Goal: Check status

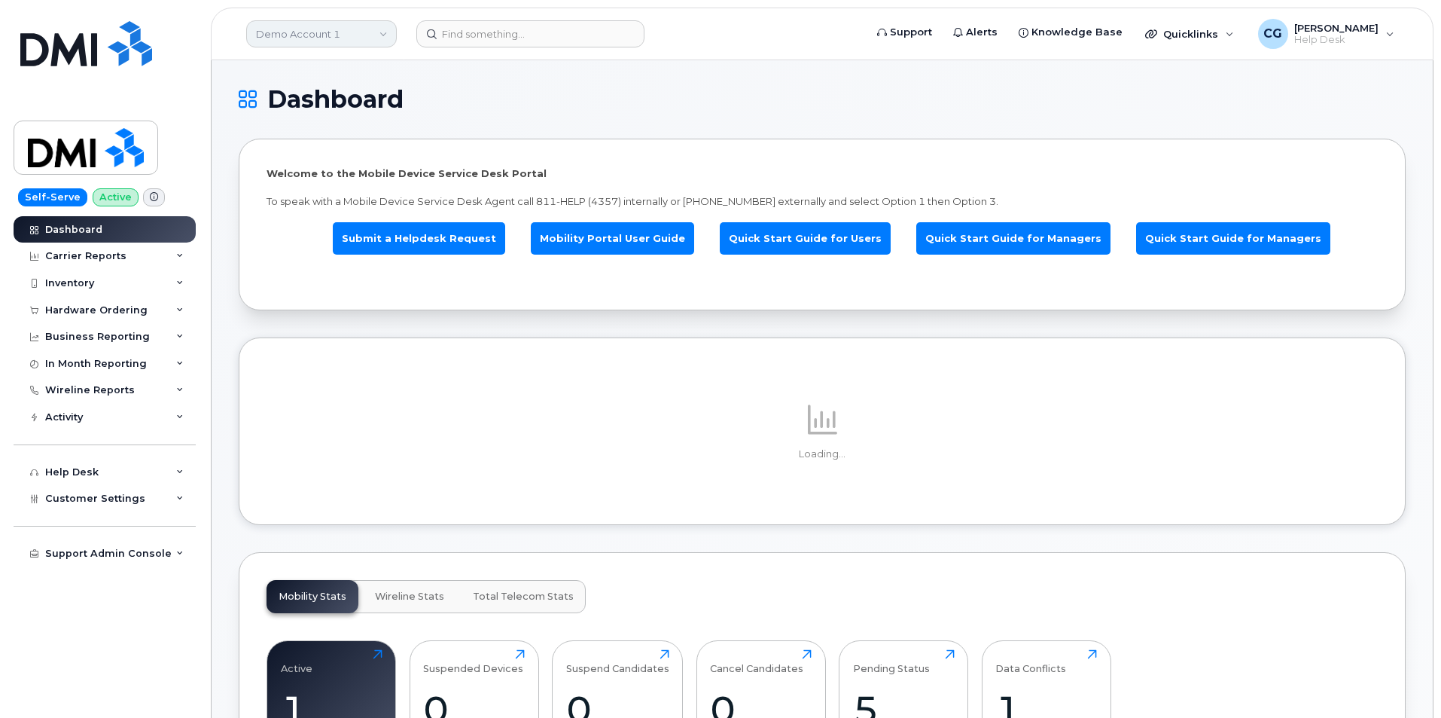
click at [294, 28] on link "Demo Account 1" at bounding box center [321, 33] width 151 height 27
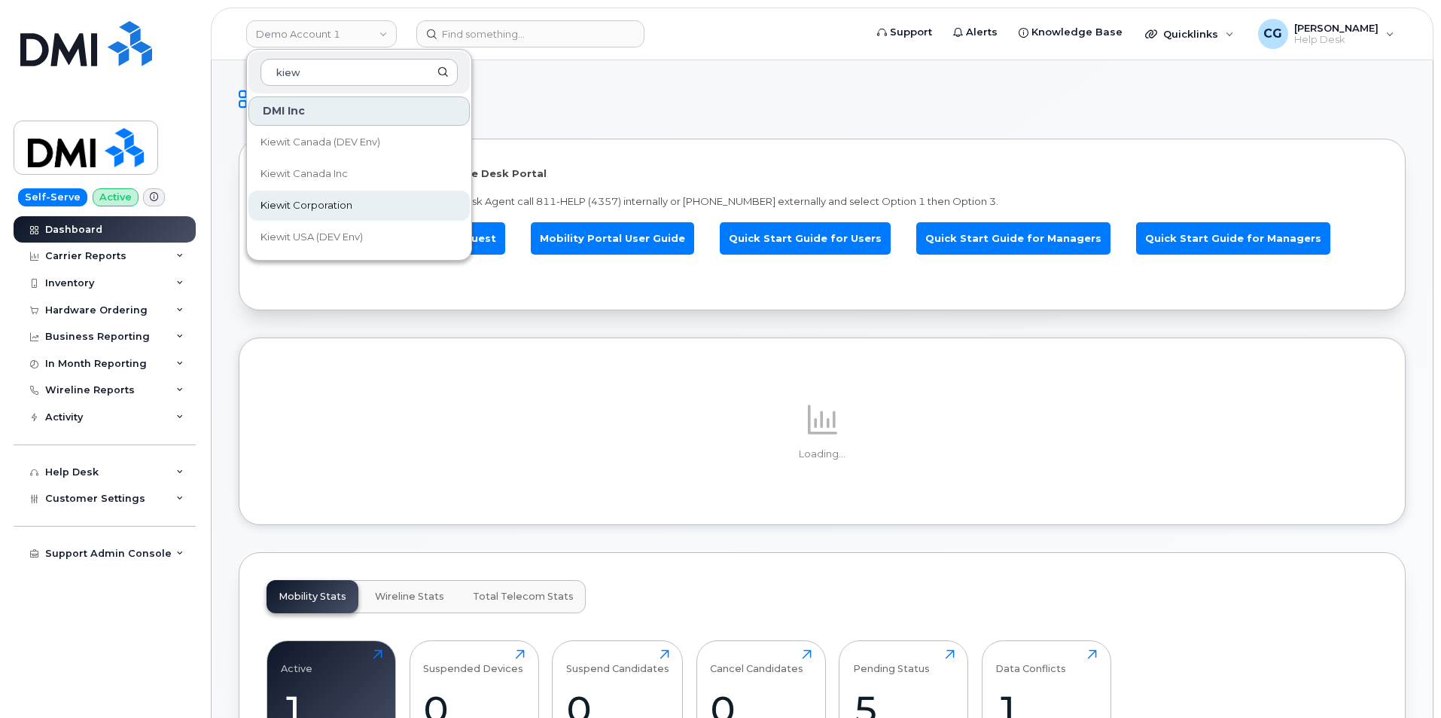
type input "kiew"
click at [311, 203] on span "Kiewit Corporation" at bounding box center [307, 205] width 92 height 15
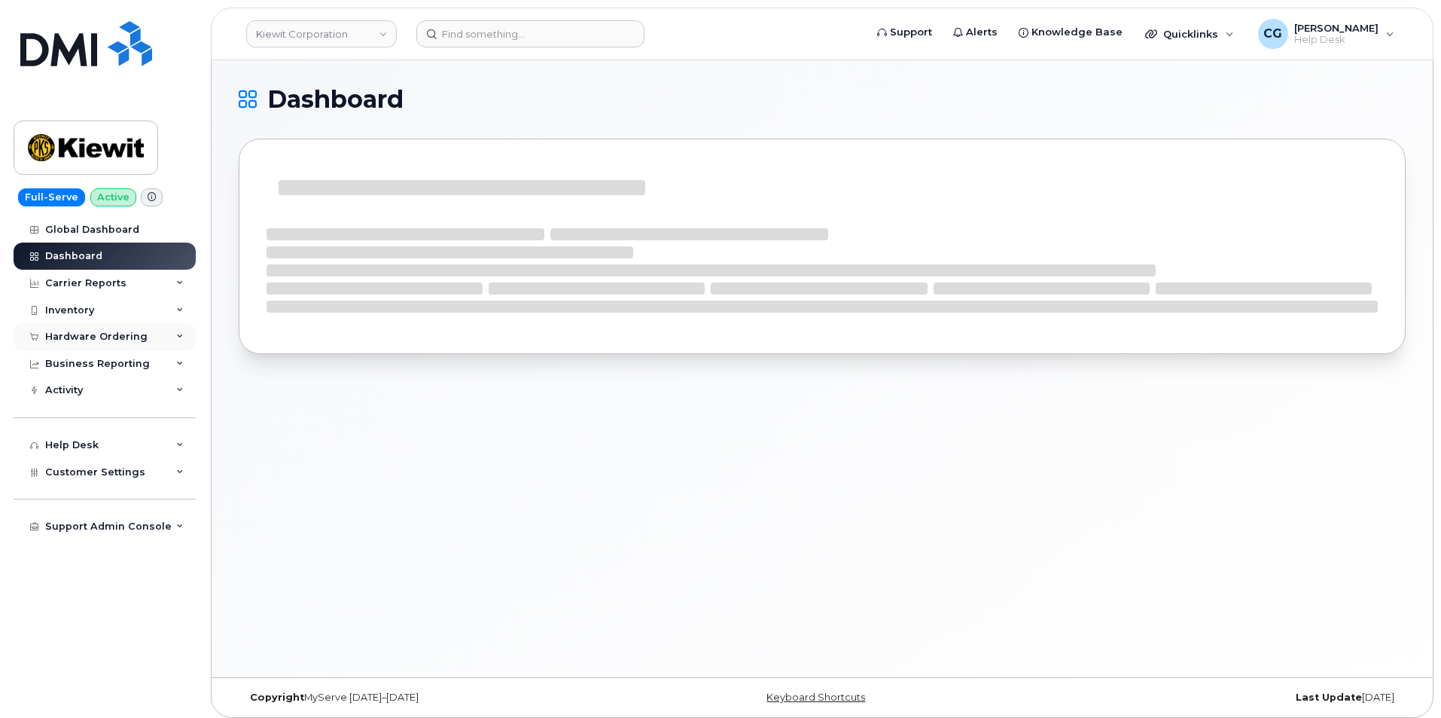
click at [90, 340] on div "Hardware Ordering" at bounding box center [96, 337] width 102 height 12
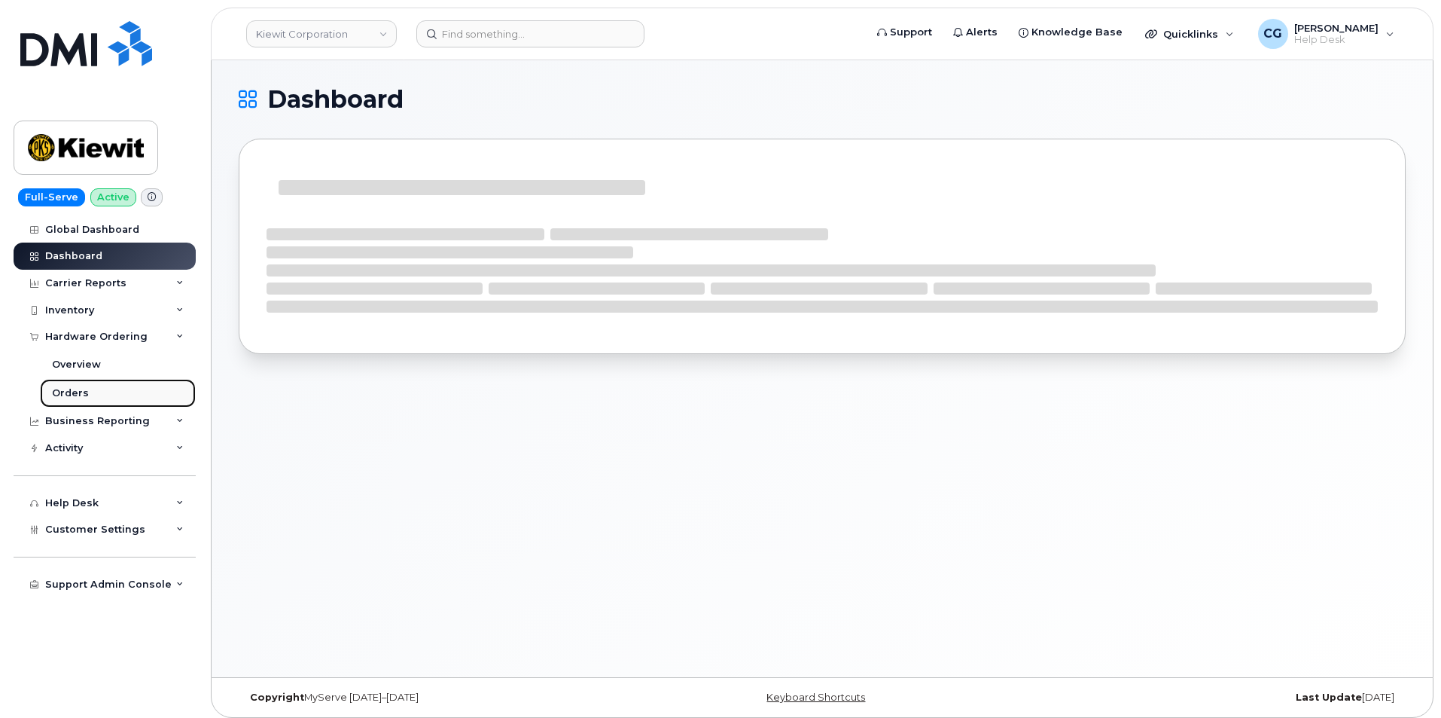
click at [70, 389] on div "Orders" at bounding box center [70, 393] width 37 height 14
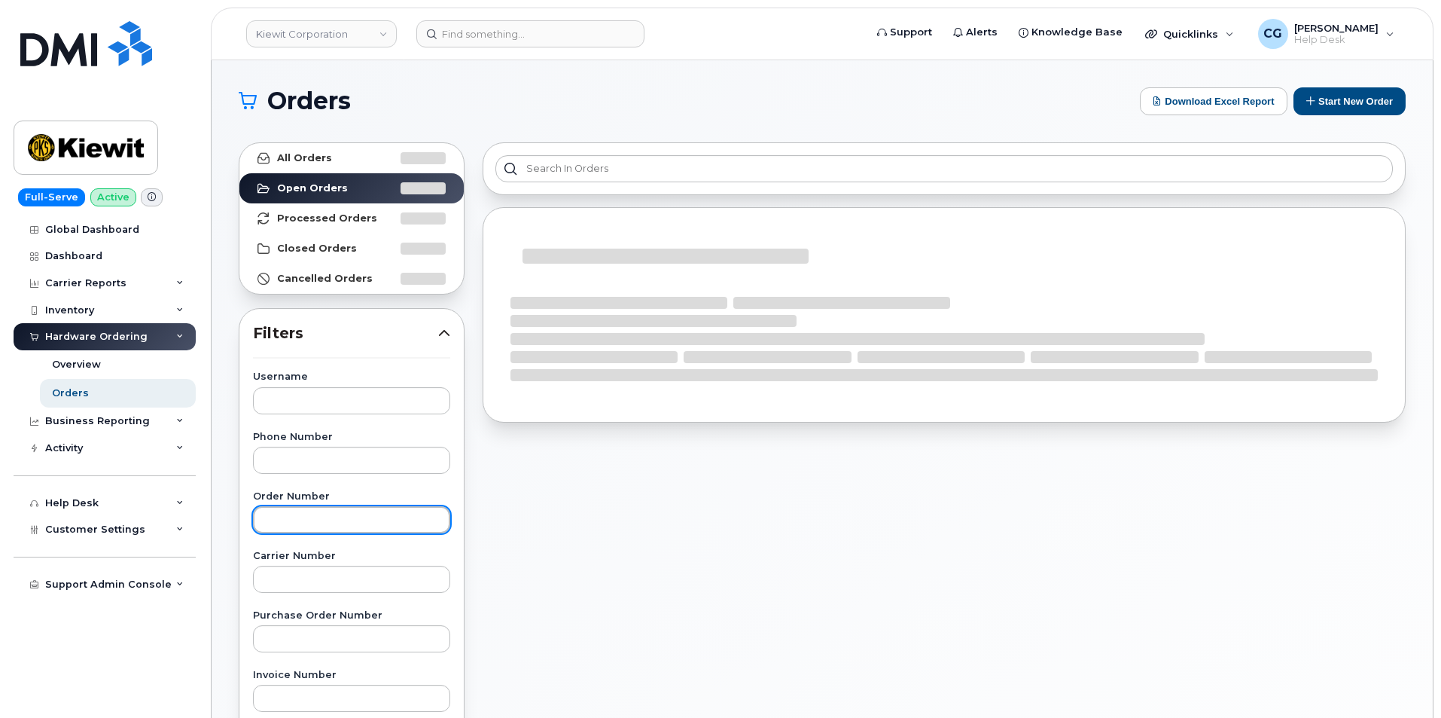
click at [319, 513] on input "text" at bounding box center [351, 519] width 197 height 27
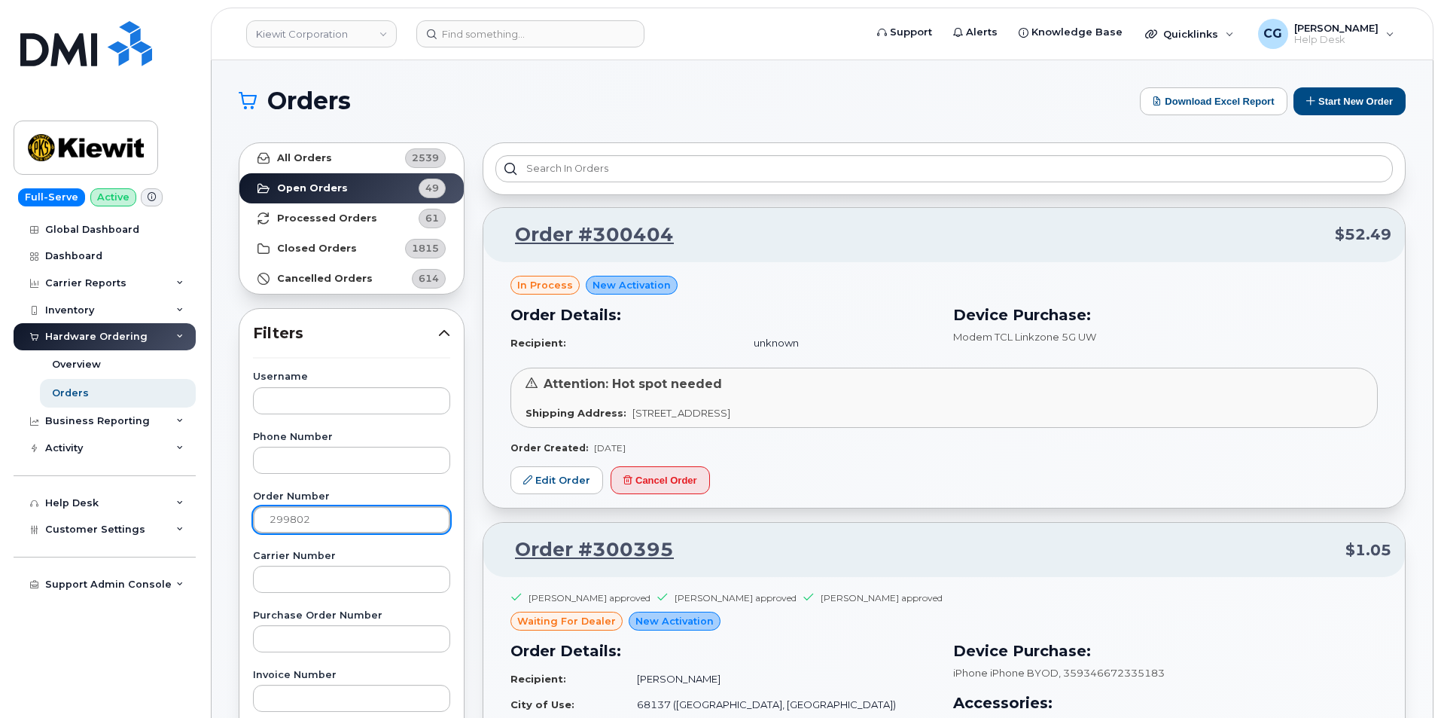
type input "299802"
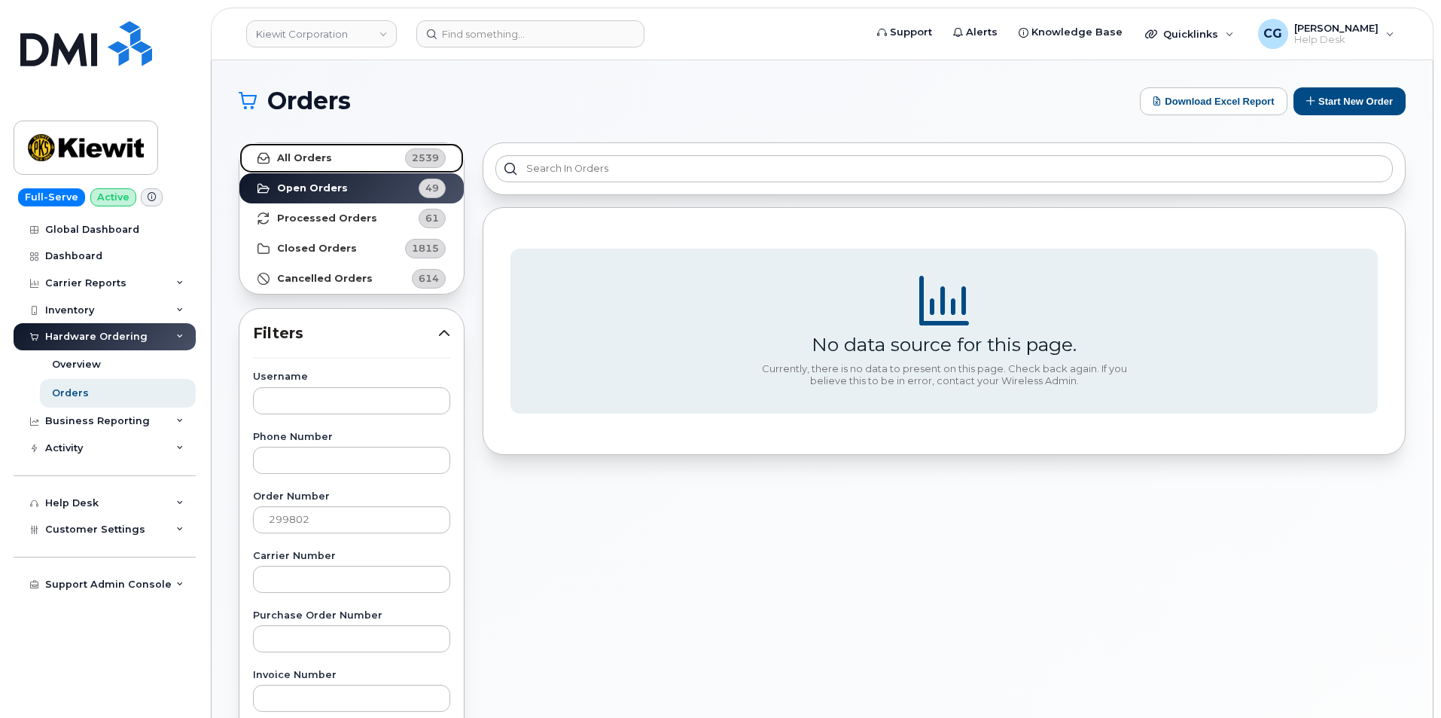
click at [293, 157] on strong "All Orders" at bounding box center [304, 158] width 55 height 12
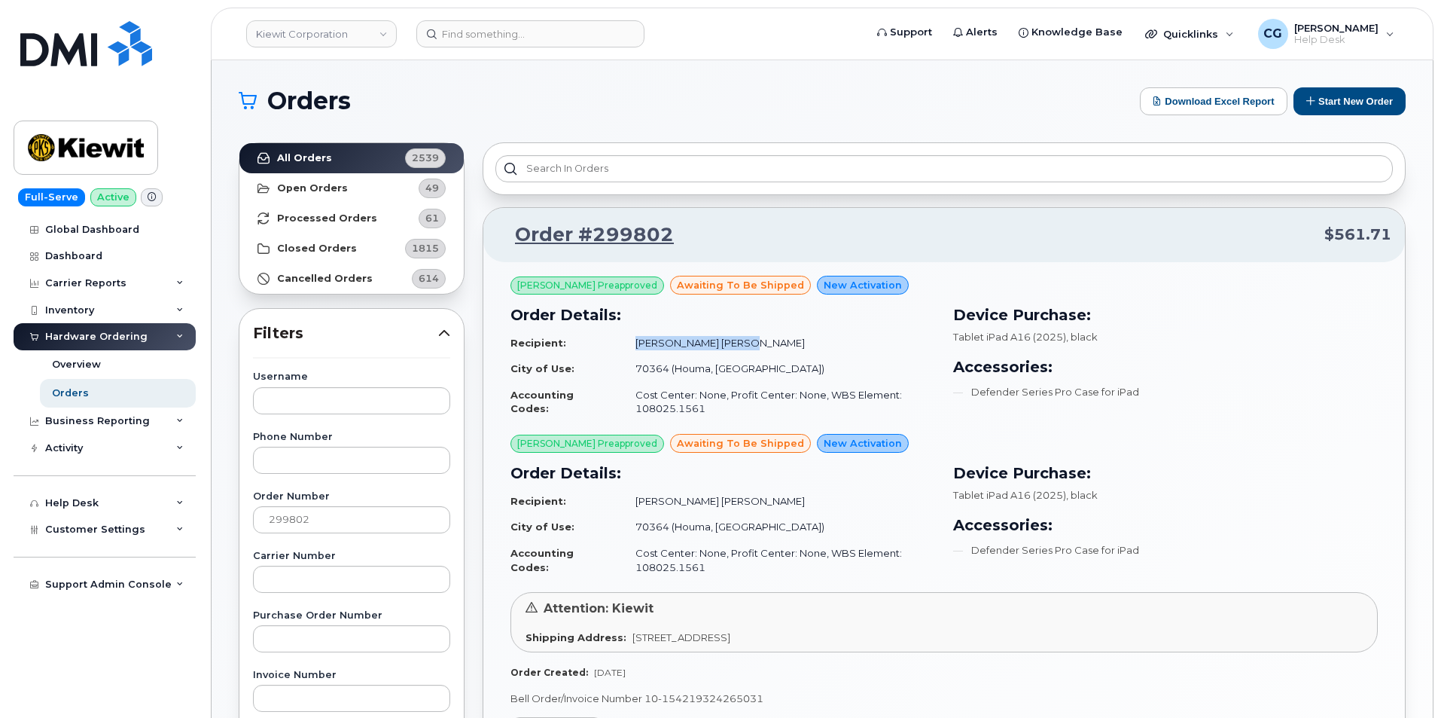
drag, startPoint x: 727, startPoint y: 343, endPoint x: 631, endPoint y: 348, distance: 95.8
click at [631, 348] on td "[PERSON_NAME] [PERSON_NAME]" at bounding box center [778, 343] width 313 height 26
copy td "[PERSON_NAME] [PERSON_NAME]"
drag, startPoint x: 700, startPoint y: 408, endPoint x: 640, endPoint y: 410, distance: 59.5
click at [640, 410] on td "Cost Center: None, Profit Center: None, WBS Element: 108025.1561" at bounding box center [778, 402] width 313 height 40
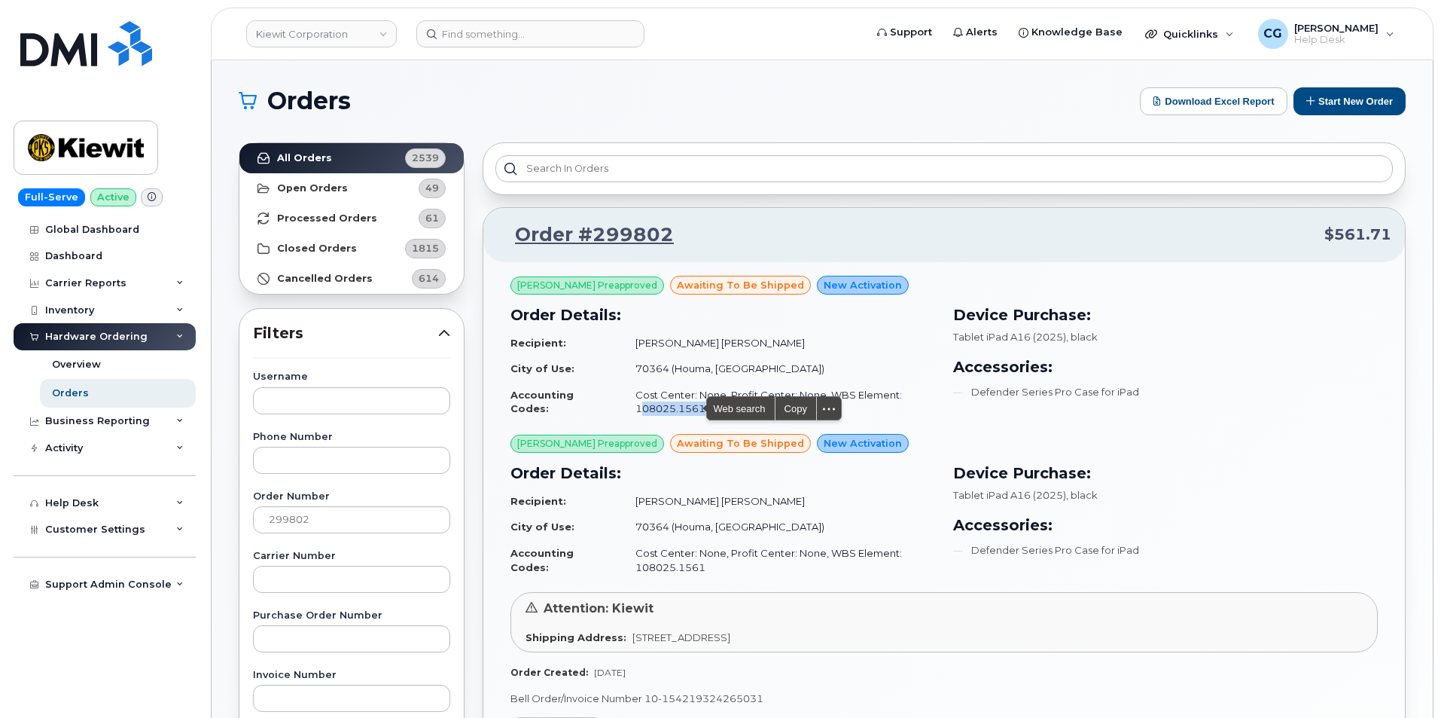
click at [690, 413] on td "Cost Center: None, Profit Center: None, WBS Element: 108025.1561" at bounding box center [778, 402] width 313 height 40
drag, startPoint x: 820, startPoint y: 394, endPoint x: 851, endPoint y: 407, distance: 33.4
click at [851, 407] on td "Cost Center: None, Profit Center: None, WBS Element: 108025.1561" at bounding box center [778, 402] width 313 height 40
copy td "WBS Element: 108025.1561"
